Goal: Information Seeking & Learning: Learn about a topic

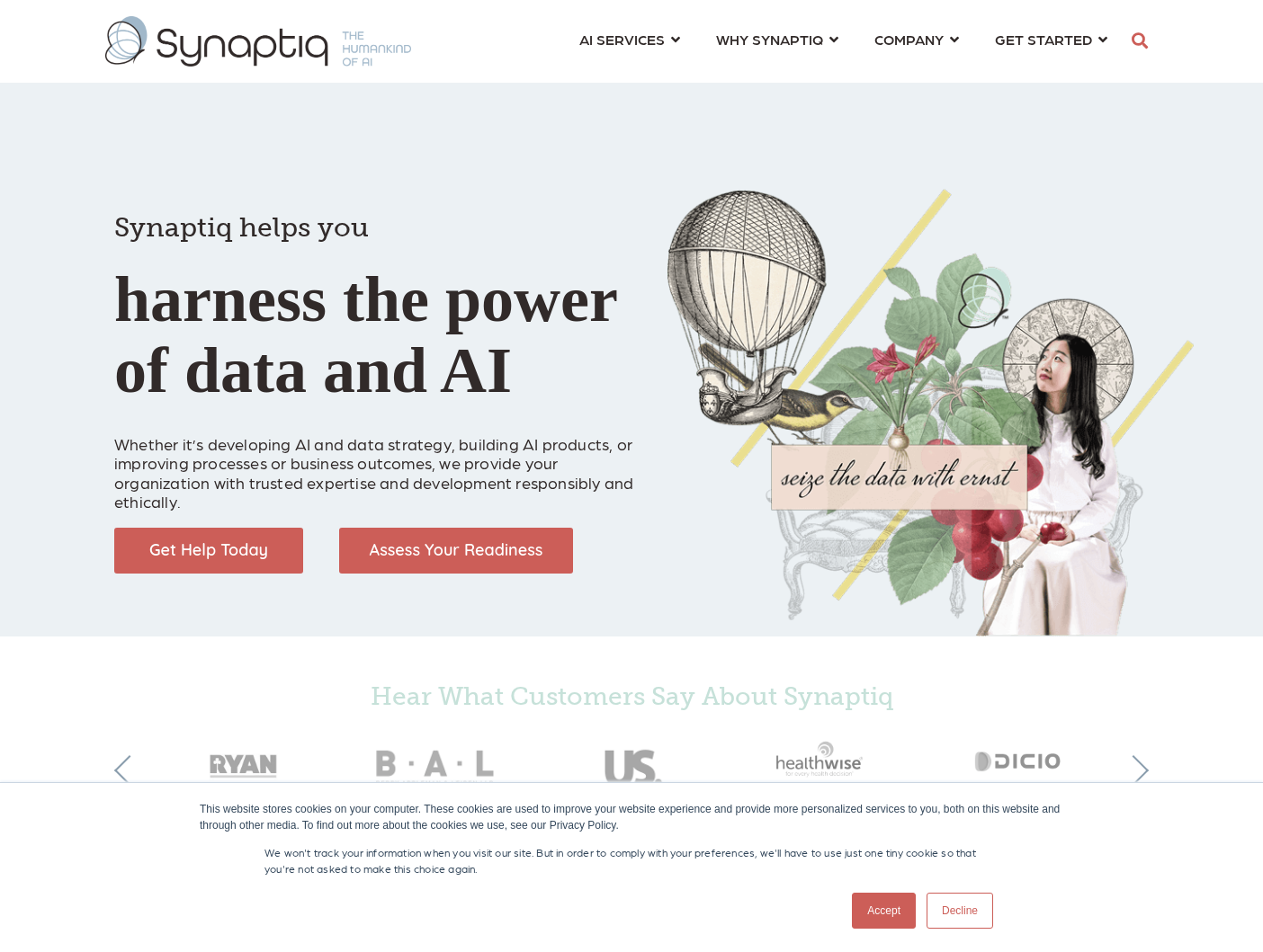
scroll to position [0, 8]
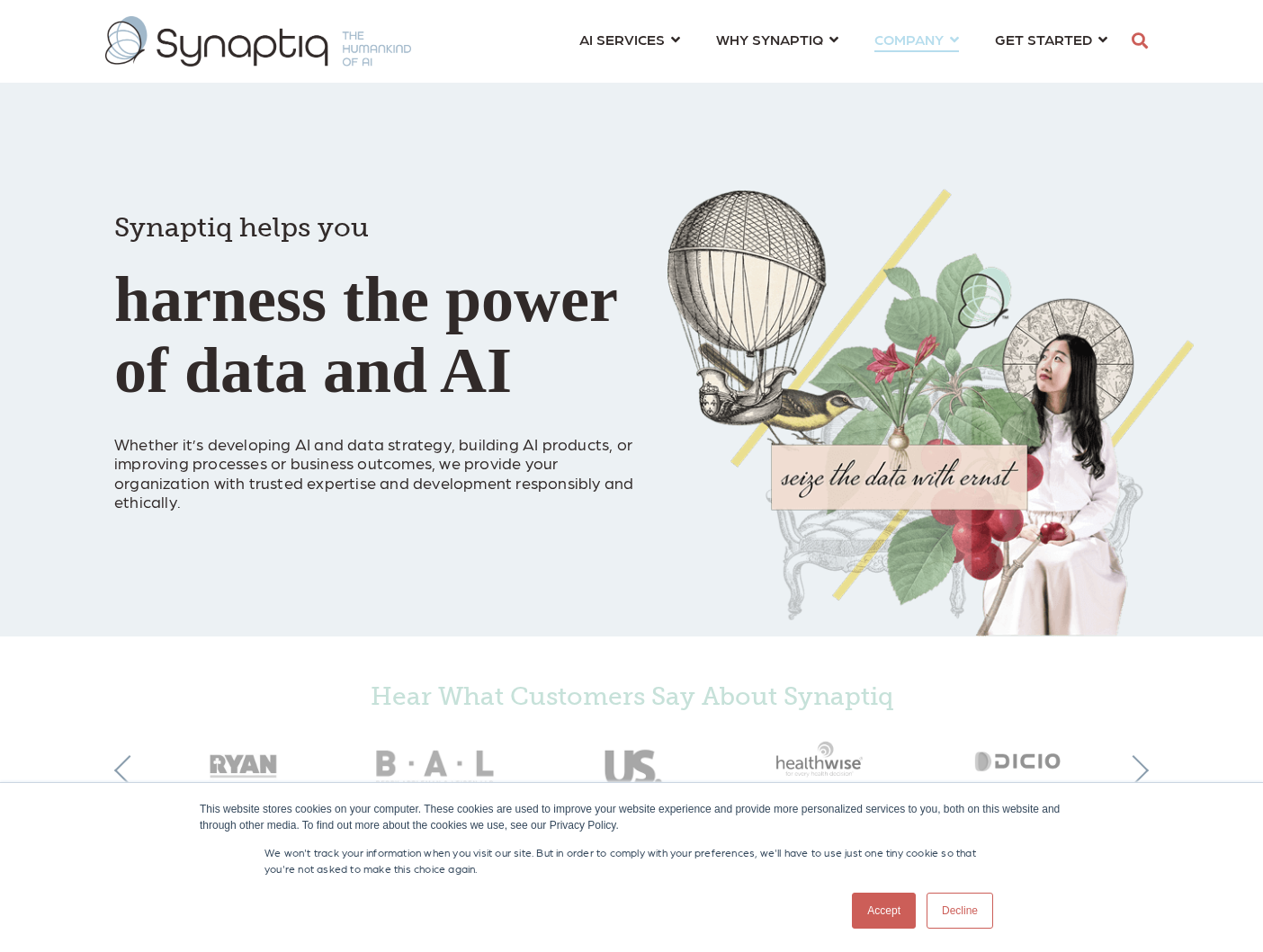
click at [949, 39] on link "COMPANY ⇲ Learn About Us Events Why We Exist How We Work How We Think Careers ⇲…" at bounding box center [917, 40] width 85 height 34
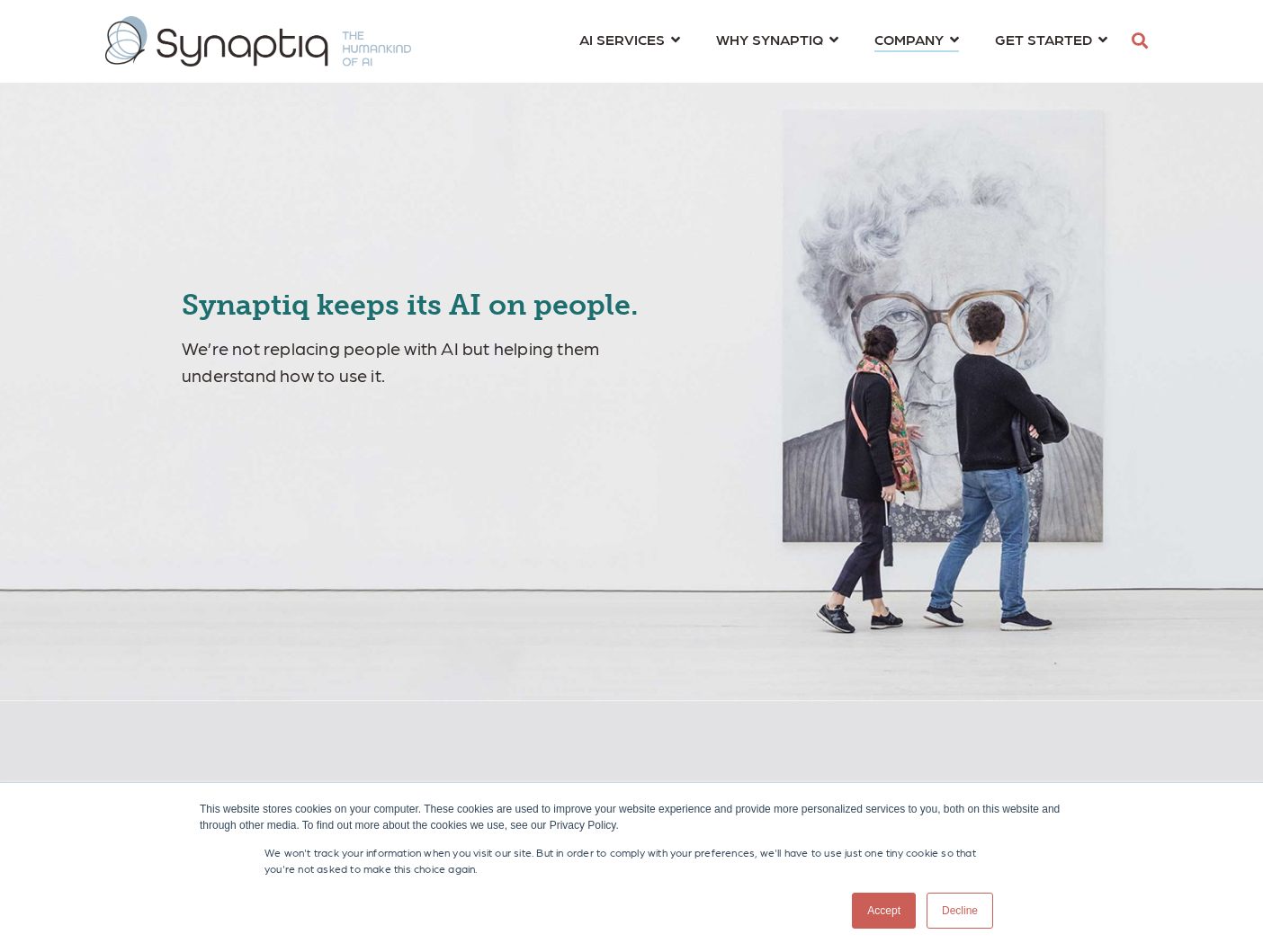
scroll to position [0, 8]
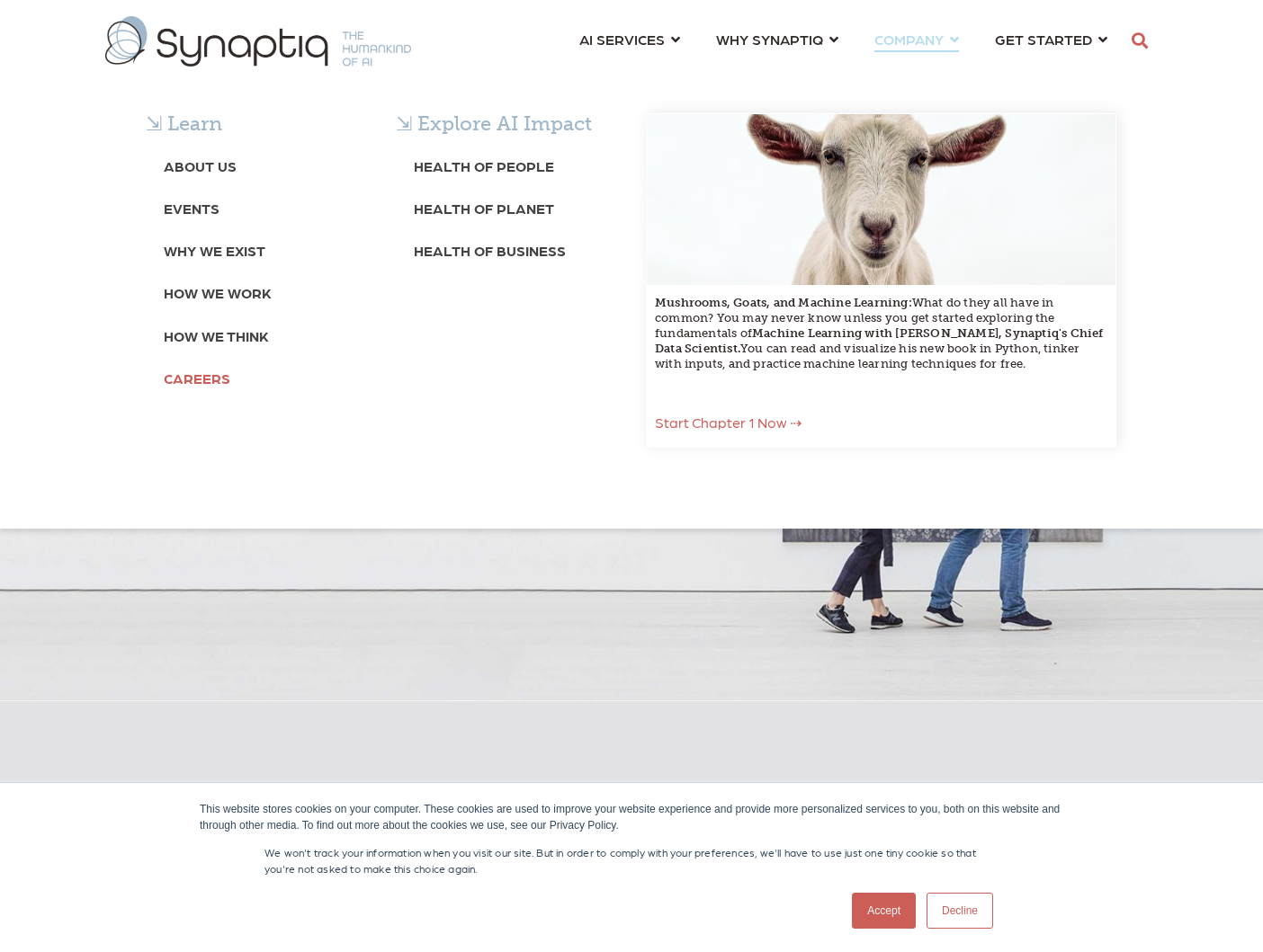
click at [206, 374] on b "Careers" at bounding box center [197, 378] width 66 height 17
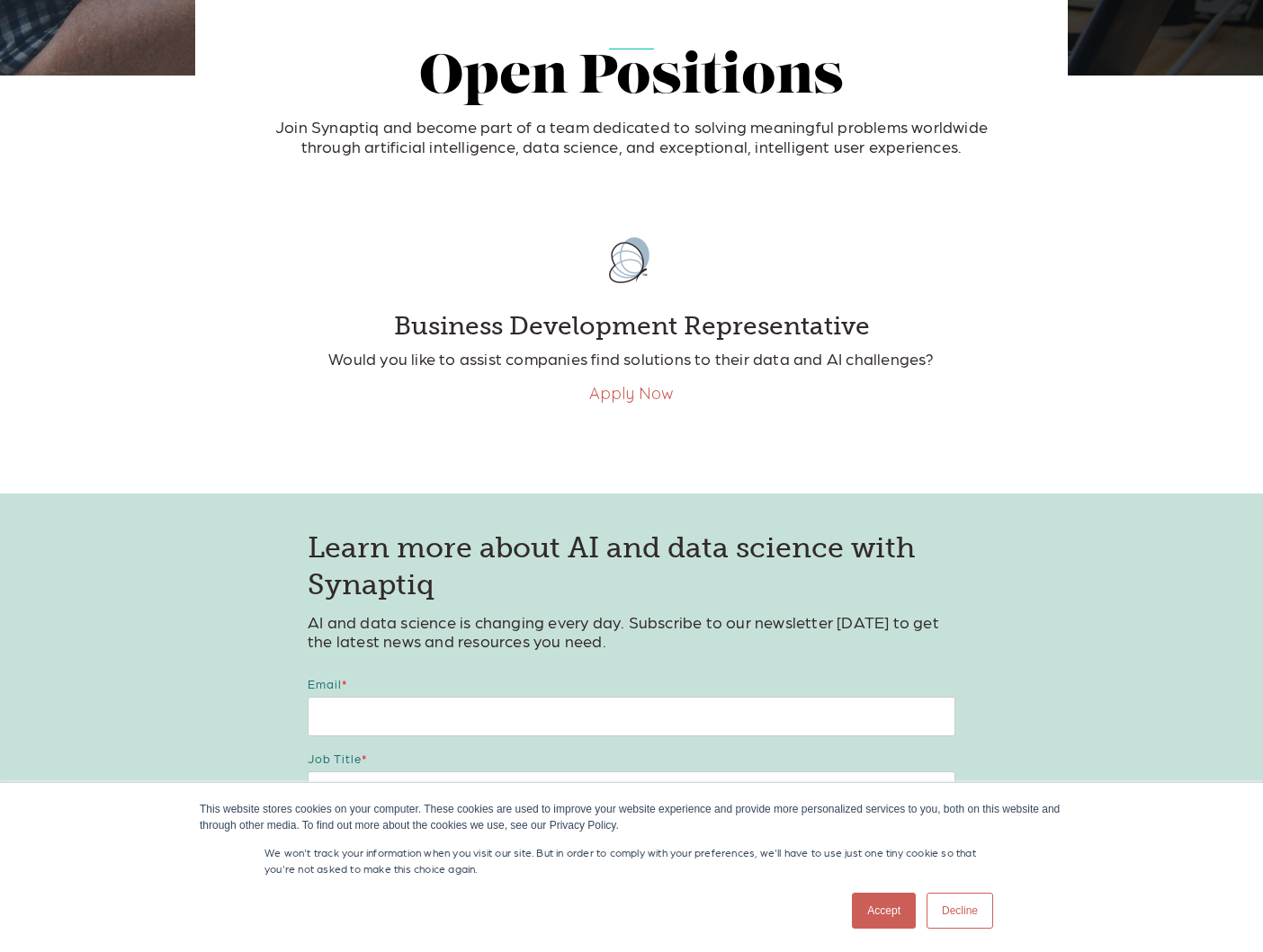
scroll to position [593, 0]
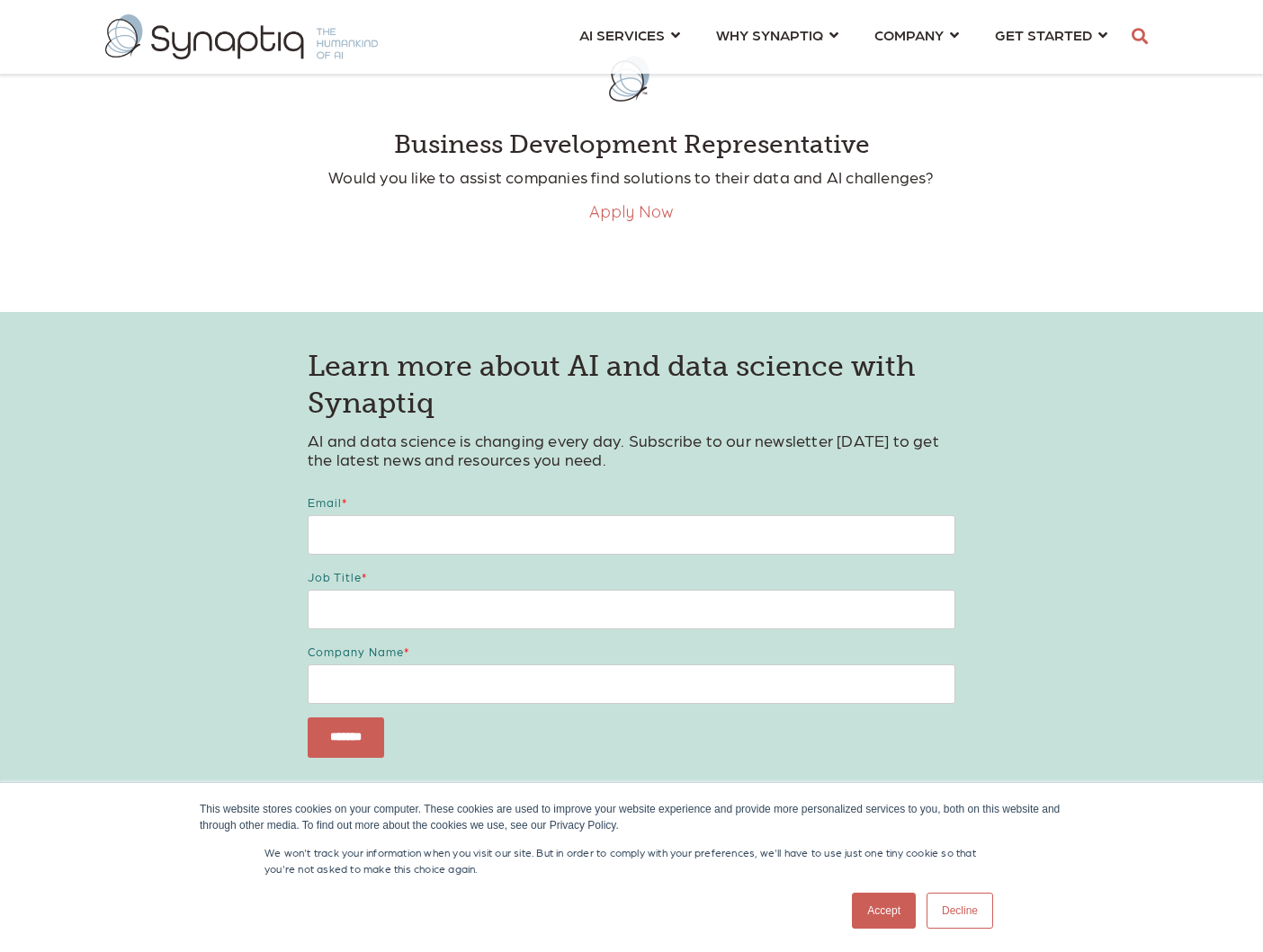
click at [882, 899] on link "Accept" at bounding box center [884, 910] width 64 height 36
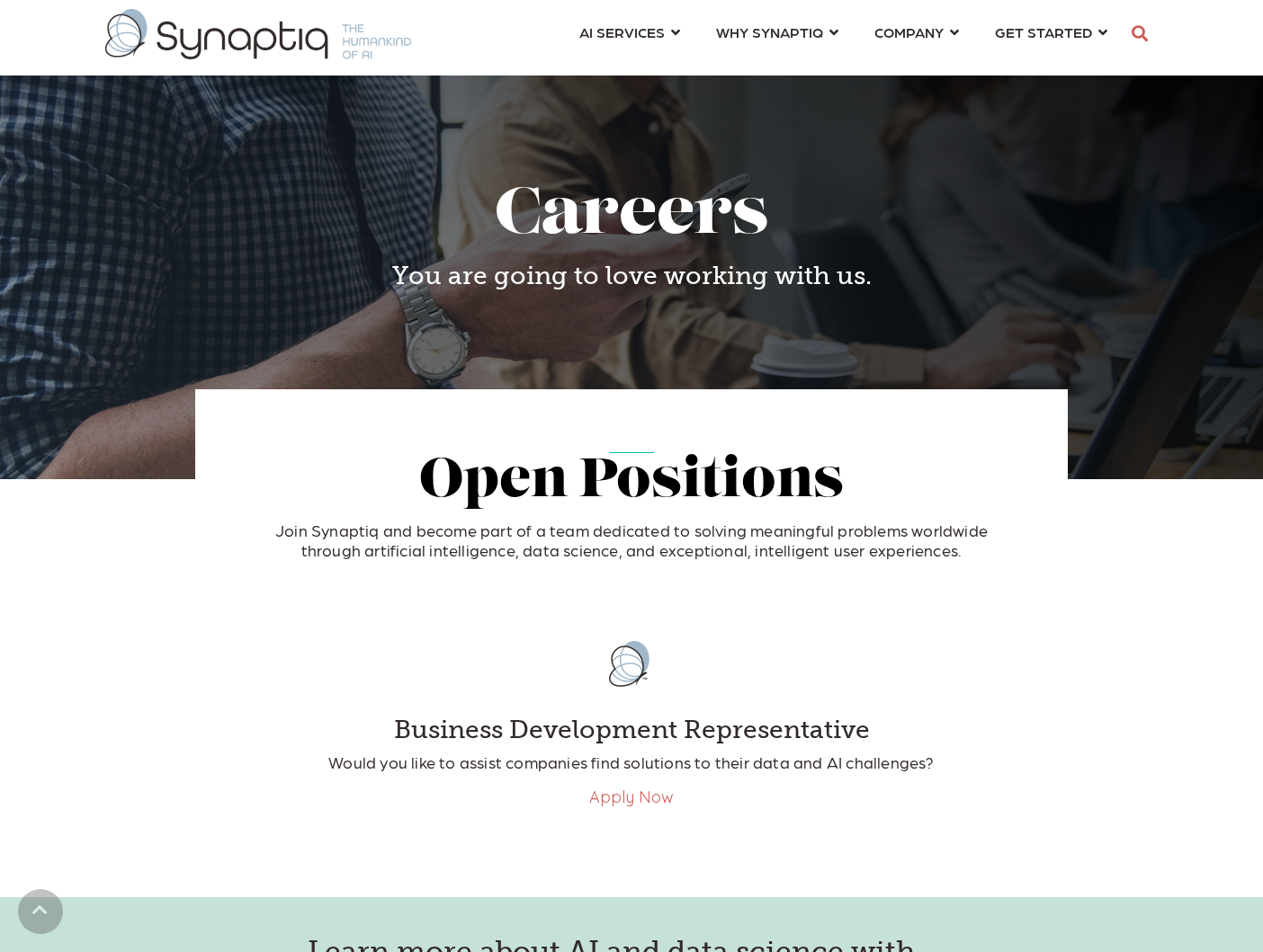
scroll to position [0, 0]
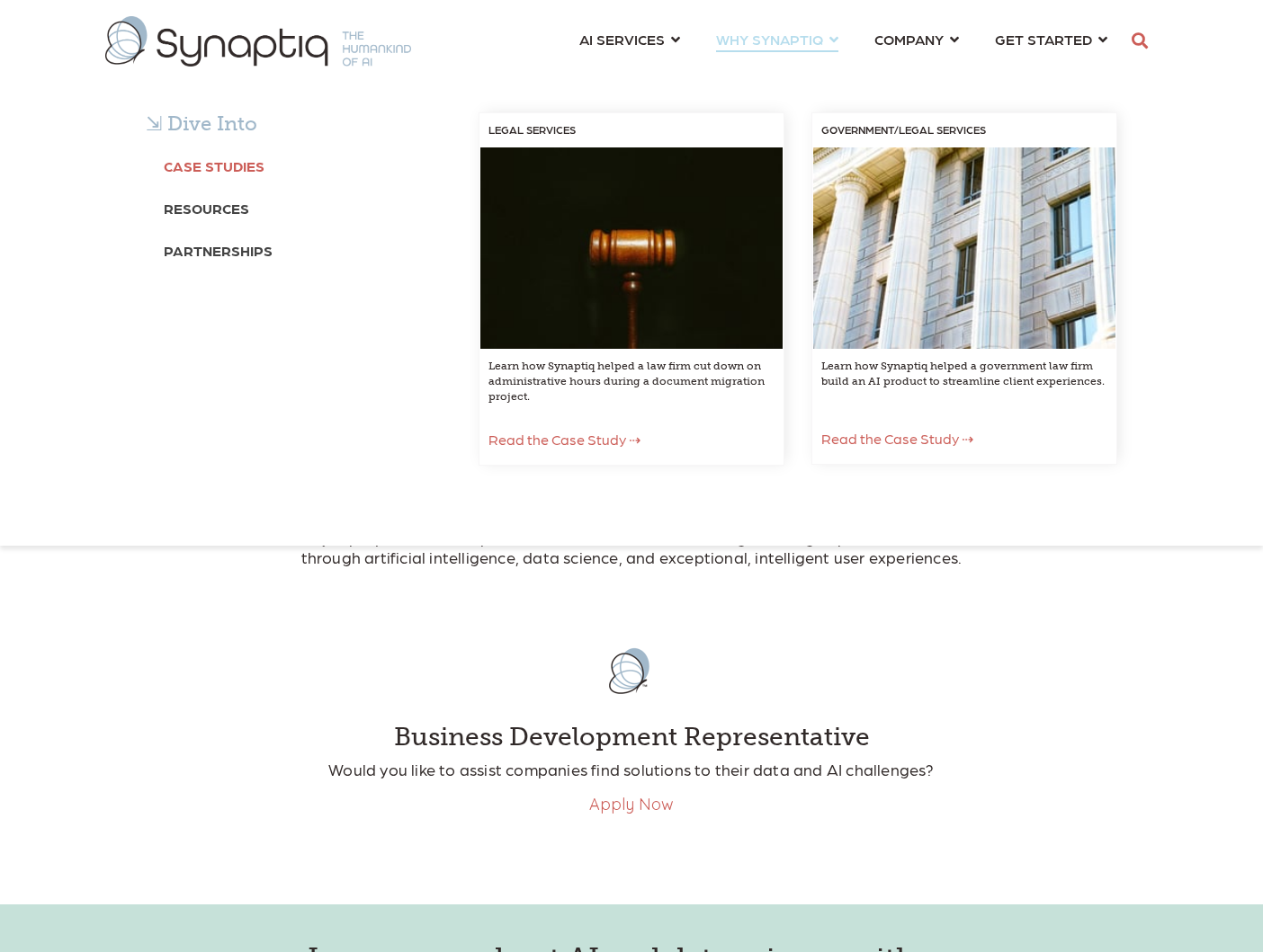
click at [242, 169] on b "Case Studies" at bounding box center [215, 165] width 101 height 17
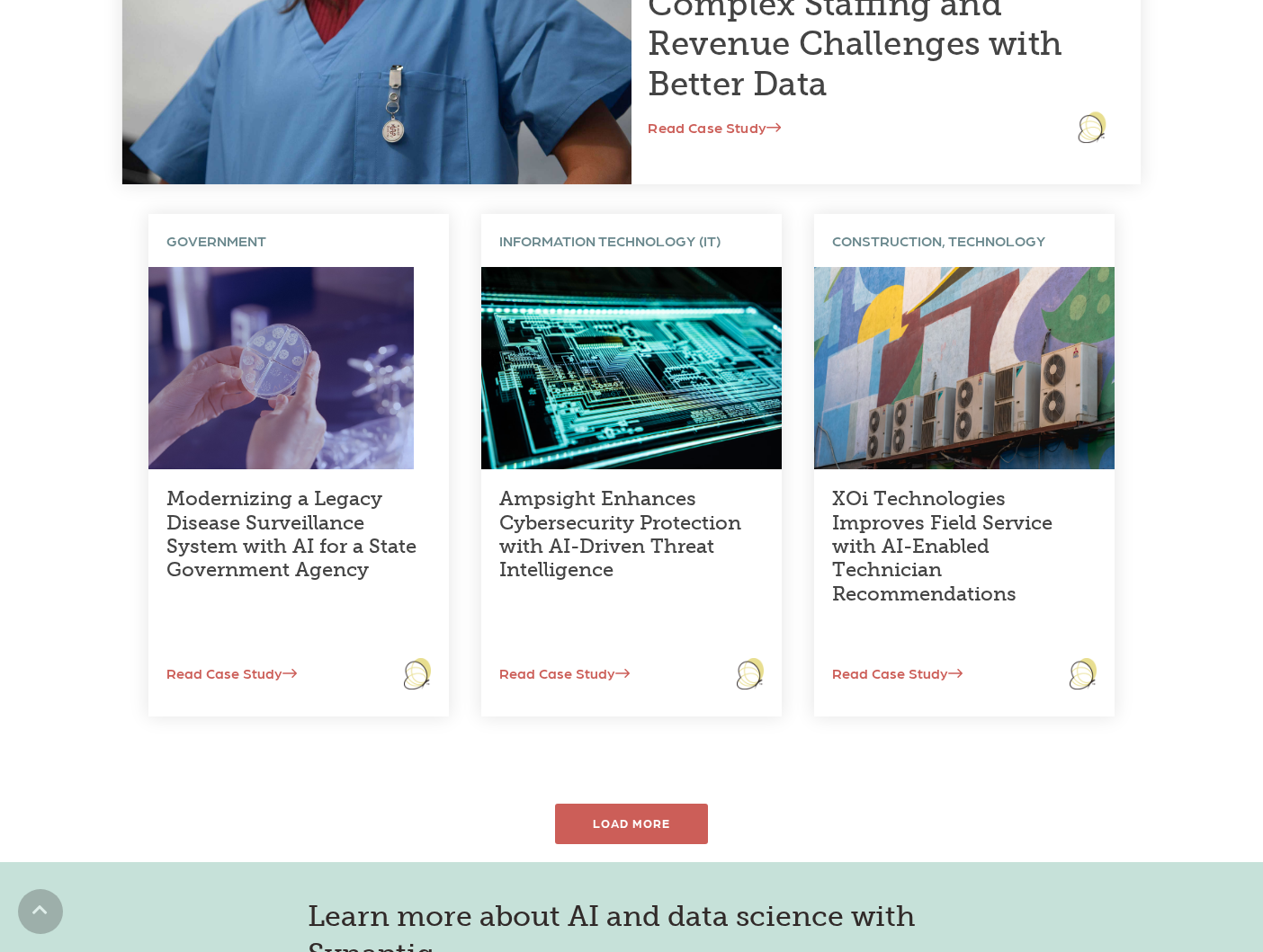
scroll to position [614, 0]
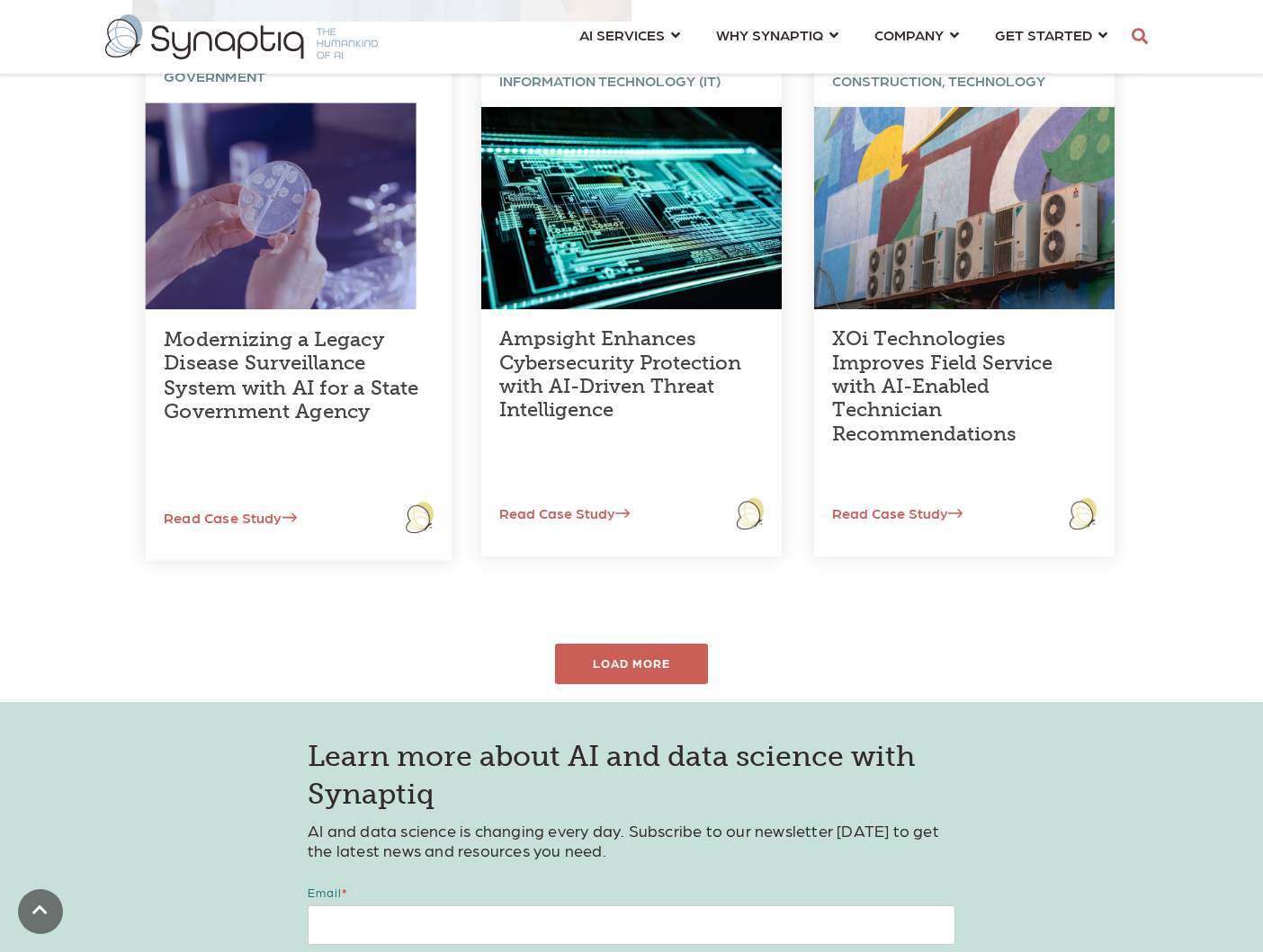
click at [294, 317] on div "Modernizing a Legacy Disease Surveillance System with AI for a State Government…" at bounding box center [299, 405] width 307 height 193
click at [225, 518] on link "Read Case Study" at bounding box center [221, 516] width 151 height 17
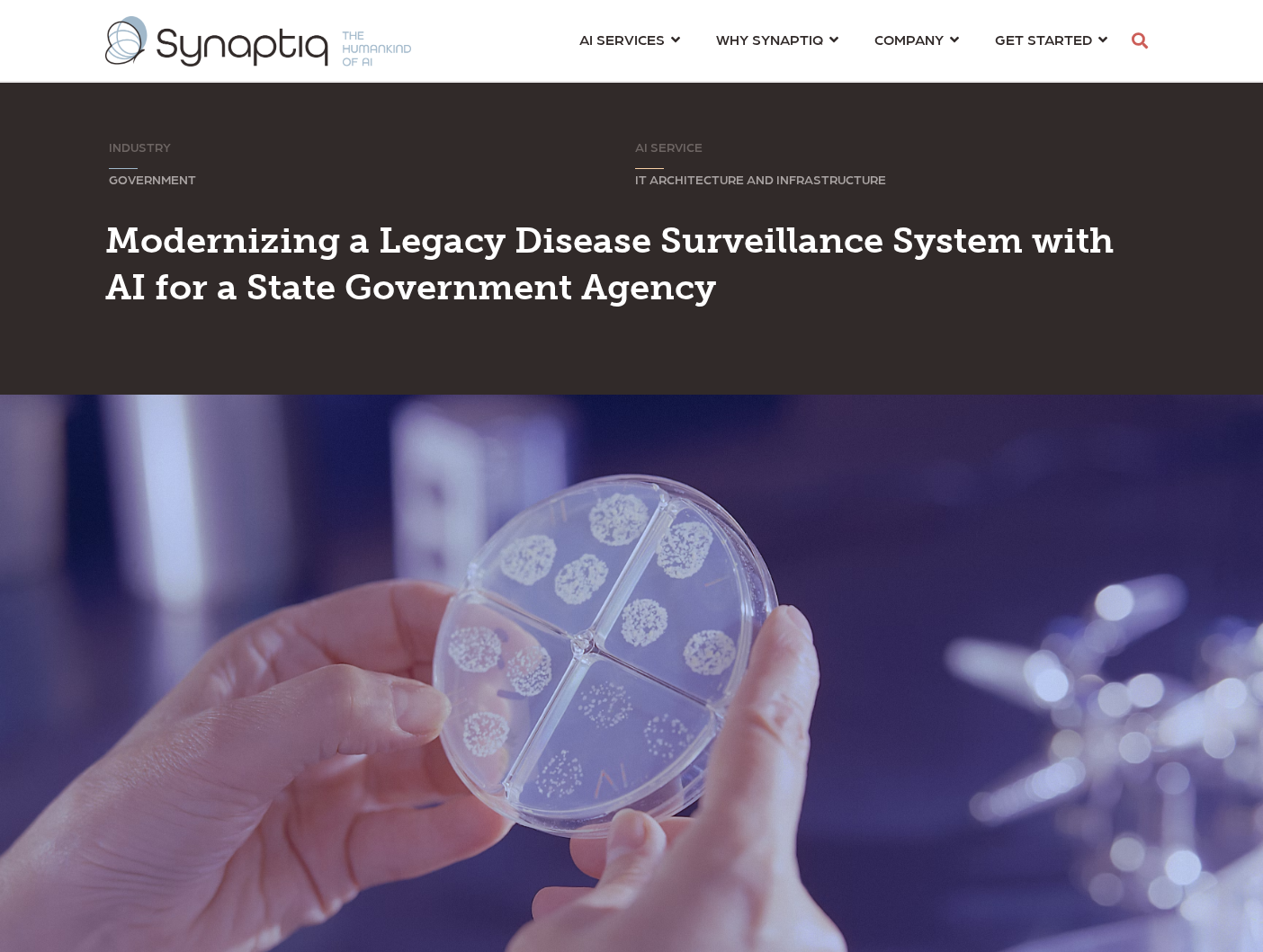
click at [275, 418] on img at bounding box center [631, 686] width 1263 height 584
